Goal: Information Seeking & Learning: Learn about a topic

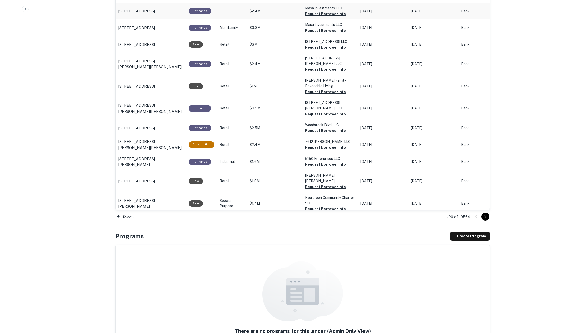
scroll to position [504, 0]
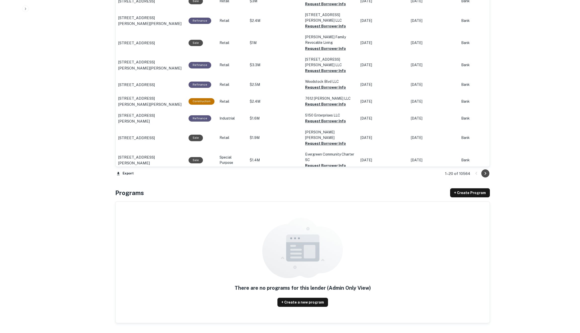
click at [487, 173] on icon "Go to next page" at bounding box center [485, 173] width 6 height 6
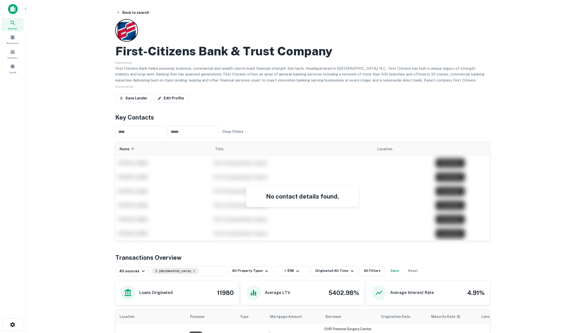
click at [174, 51] on h2 "First-citizens Bank & Trust Company" at bounding box center [223, 51] width 217 height 15
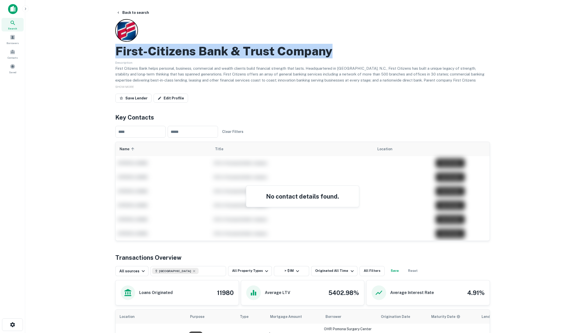
click at [174, 51] on h2 "First-citizens Bank & Trust Company" at bounding box center [223, 51] width 217 height 15
click at [166, 51] on h2 "First-citizens Bank & Trust Company" at bounding box center [223, 51] width 217 height 15
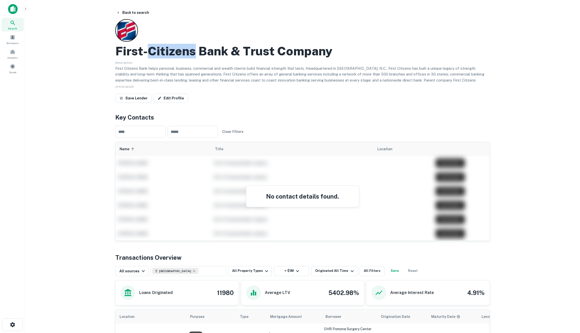
click at [166, 51] on h2 "First-citizens Bank & Trust Company" at bounding box center [223, 51] width 217 height 15
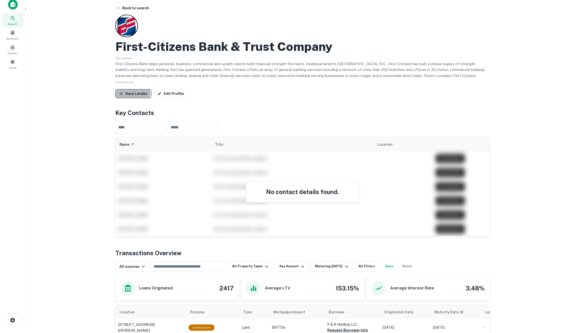
click at [126, 93] on button "Save Lender" at bounding box center [133, 93] width 36 height 9
click at [185, 46] on h2 "First-citizens Bank & Trust Company" at bounding box center [223, 46] width 217 height 15
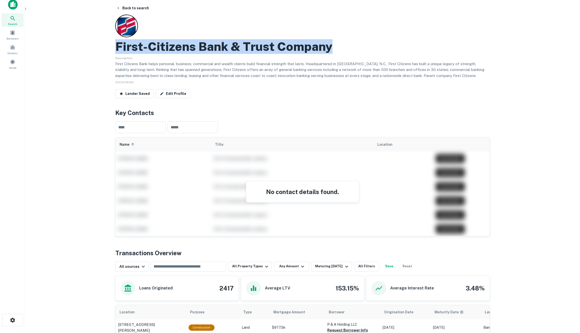
click at [185, 46] on h2 "First-citizens Bank & Trust Company" at bounding box center [223, 46] width 217 height 15
copy h2 "First-citizens Bank & Trust Company"
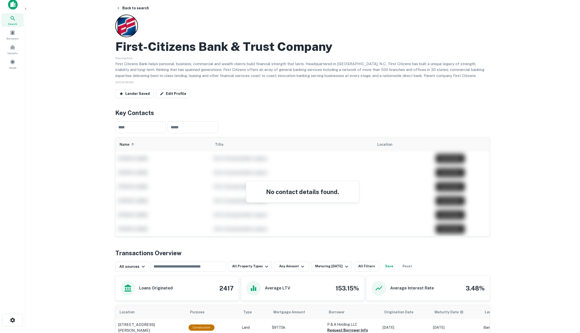
click at [116, 46] on h2 "First-citizens Bank & Trust Company" at bounding box center [223, 46] width 217 height 15
click at [158, 46] on h2 "First-citizens Bank & Trust Company" at bounding box center [223, 46] width 217 height 15
click at [193, 46] on h2 "First-citizens Bank & Trust Company" at bounding box center [223, 46] width 217 height 15
click at [227, 47] on h2 "First-citizens Bank & Trust Company" at bounding box center [223, 46] width 217 height 15
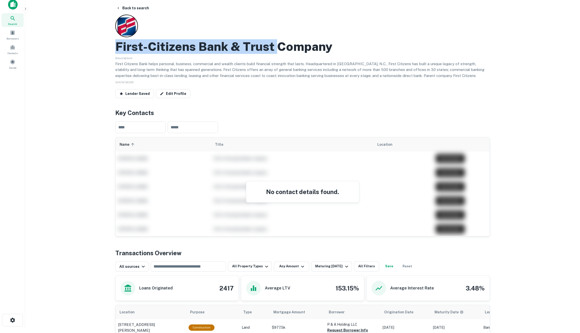
click at [272, 47] on h2 "First-citizens Bank & Trust Company" at bounding box center [223, 46] width 217 height 15
click at [295, 49] on h2 "First-citizens Bank & Trust Company" at bounding box center [223, 46] width 217 height 15
copy h2 "First-citizens Bank & Trust Company"
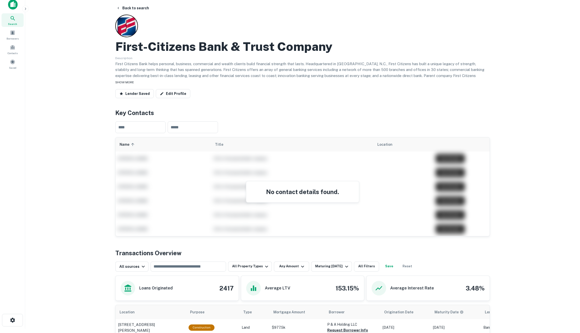
click at [129, 83] on span "SHOW MORE" at bounding box center [124, 83] width 19 height 4
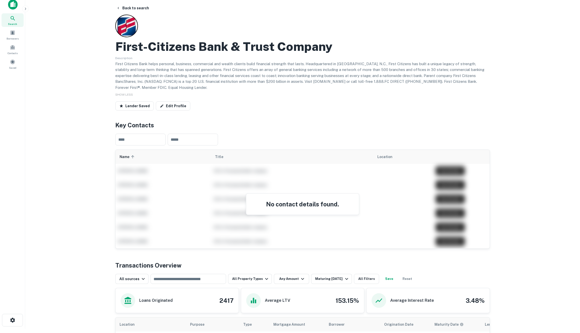
click at [131, 51] on h2 "First-citizens Bank & Trust Company" at bounding box center [223, 46] width 217 height 15
copy p "SDAQ: FCNCA) is a top 20 U.S. finan"
drag, startPoint x: 122, startPoint y: 81, endPoint x: 186, endPoint y: 78, distance: 64.0
click at [186, 78] on p "First Citizens Bank helps personal, business, commercial and wealth clients bui…" at bounding box center [302, 76] width 375 height 30
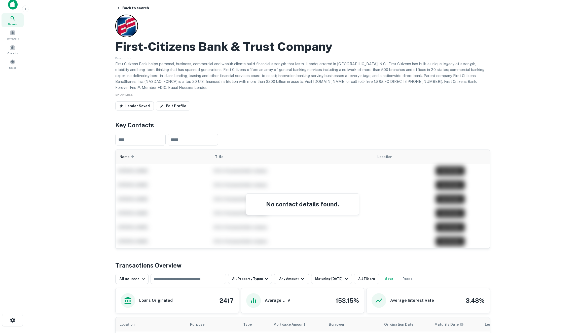
click at [146, 83] on p "First Citizens Bank helps personal, business, commercial and wealth clients bui…" at bounding box center [302, 76] width 375 height 30
drag, startPoint x: 115, startPoint y: 80, endPoint x: 259, endPoint y: 81, distance: 144.2
click at [259, 81] on p "First Citizens Bank helps personal, business, commercial and wealth clients bui…" at bounding box center [302, 76] width 375 height 30
copy p "(NASDAQ: FCNCA) is a top 20 U.S. financial institution with more than $200 bill…"
click at [302, 137] on div "​ ​" at bounding box center [302, 140] width 375 height 20
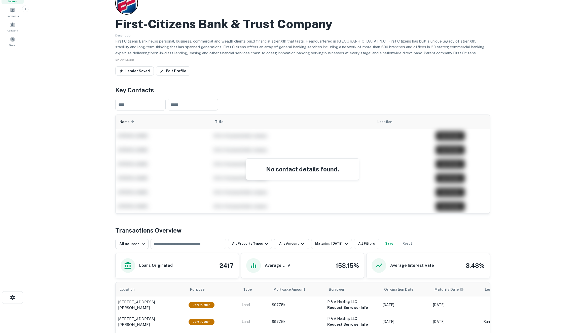
scroll to position [26, 0]
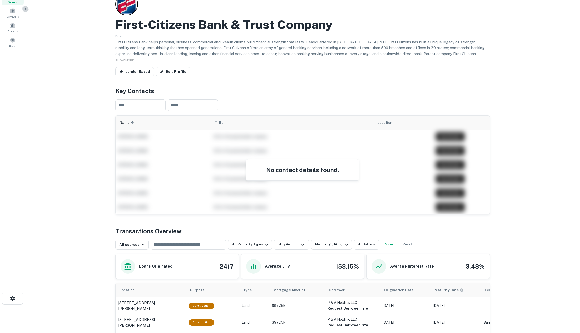
click at [25, 10] on icon "button" at bounding box center [25, 9] width 4 height 4
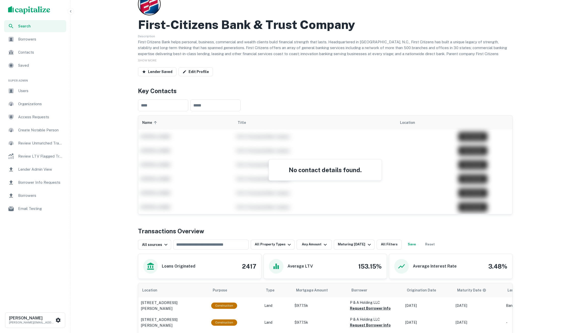
click at [30, 40] on span "Borrowers" at bounding box center [40, 39] width 45 height 6
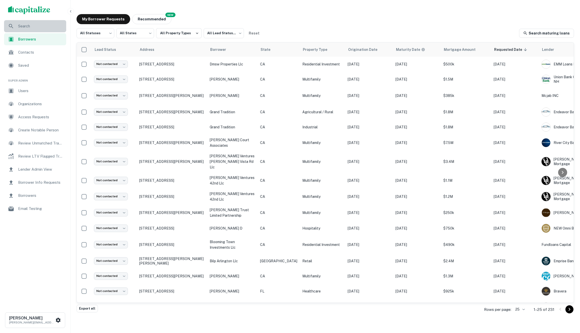
click at [34, 25] on span "Search" at bounding box center [40, 26] width 45 height 6
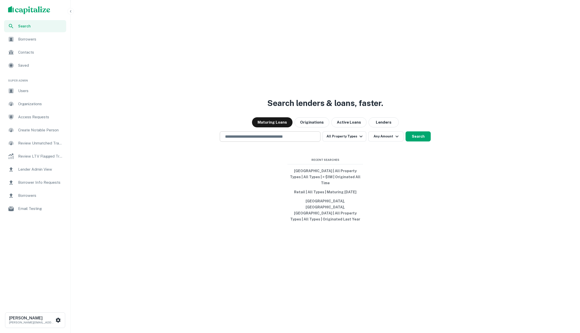
click at [261, 142] on div "​" at bounding box center [270, 136] width 101 height 10
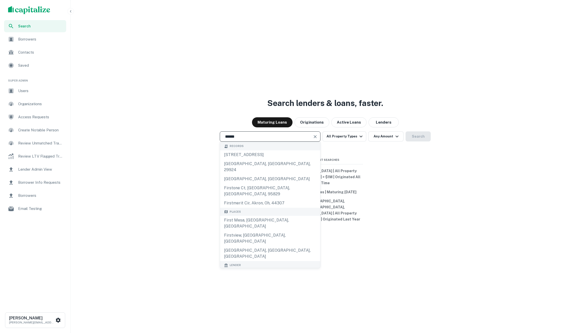
paste input "**********"
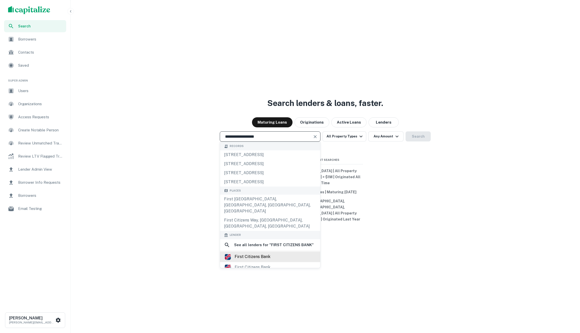
type input "**********"
click at [257, 253] on div "first citizens bank" at bounding box center [253, 257] width 36 height 8
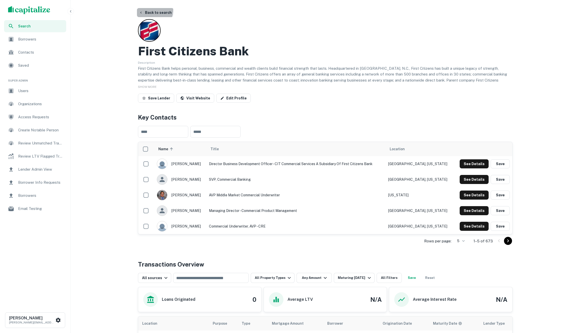
click at [149, 10] on button "Back to search" at bounding box center [155, 12] width 37 height 9
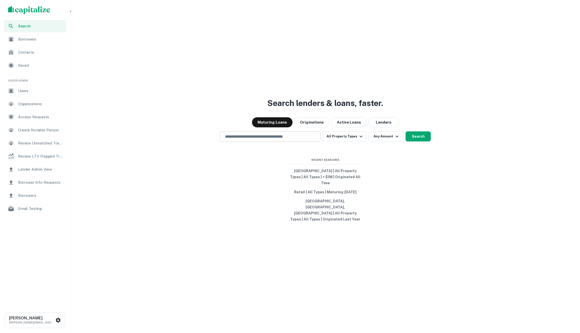
click at [247, 139] on input "text" at bounding box center [270, 137] width 96 height 6
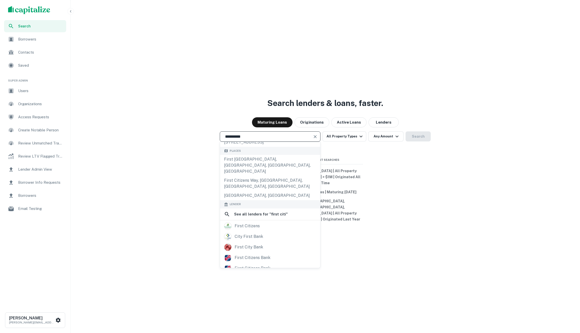
scroll to position [41, 0]
type input "**********"
click at [248, 264] on div "first citizens bank" at bounding box center [253, 268] width 36 height 8
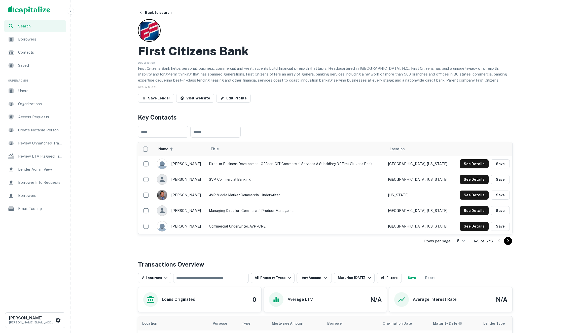
click at [155, 52] on h2 "First Citizens Bank" at bounding box center [193, 51] width 111 height 15
copy h2 "First Citizens Bank"
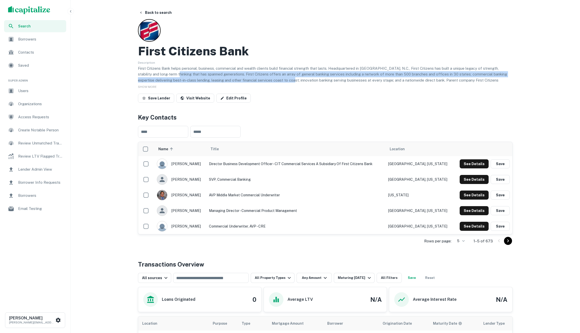
drag, startPoint x: 166, startPoint y: 76, endPoint x: 276, endPoint y: 78, distance: 109.8
click at [276, 78] on p "First Citizens Bank helps personal, business, commercial and wealth clients bui…" at bounding box center [325, 80] width 375 height 30
copy p "at has spanned generations. First Citizens offers an array of general banking s…"
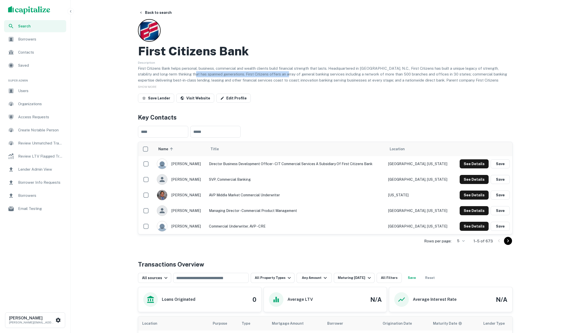
drag, startPoint x: 276, startPoint y: 74, endPoint x: 185, endPoint y: 72, distance: 91.1
click at [185, 72] on p "First Citizens Bank helps personal, business, commercial and wealth clients bui…" at bounding box center [325, 80] width 375 height 30
copy p "nned generations. First Citizens offers an array of ge"
